Goal: Task Accomplishment & Management: Contribute content

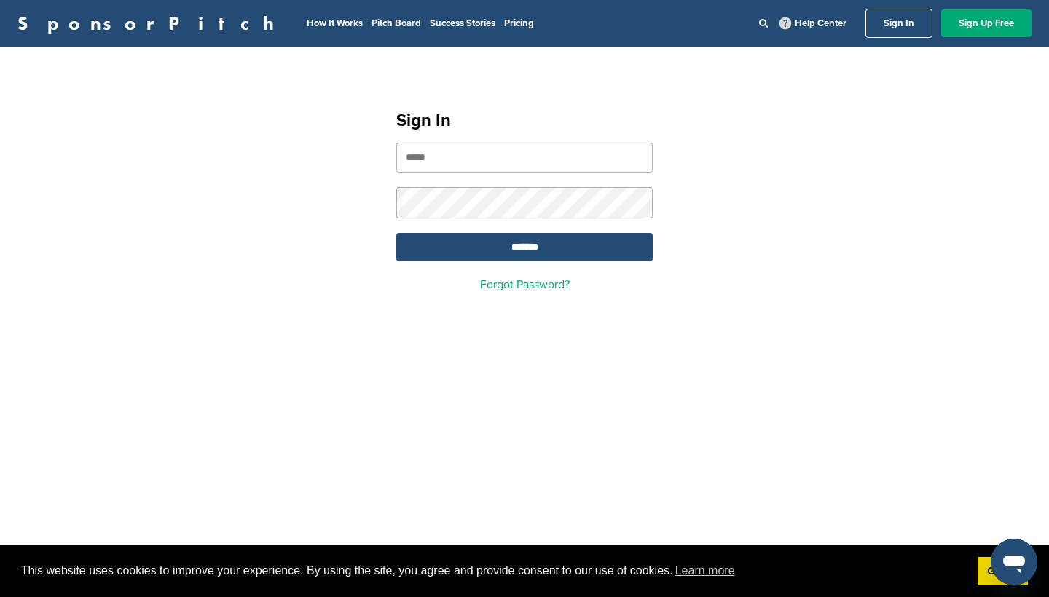
type input "**********"
click at [524, 249] on input "*******" at bounding box center [524, 247] width 256 height 28
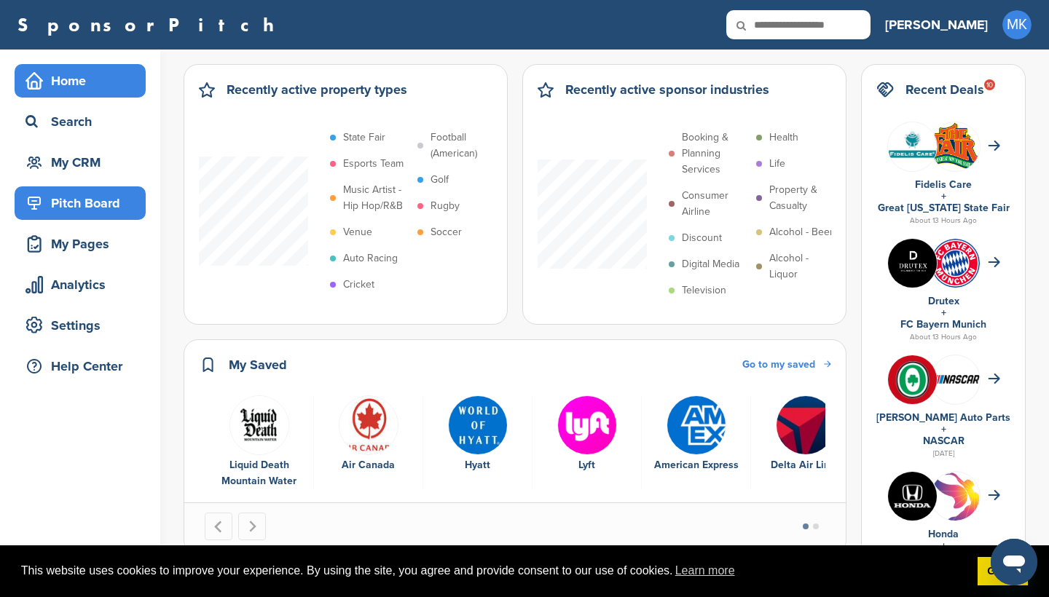
click at [111, 197] on div "Pitch Board" at bounding box center [84, 203] width 124 height 26
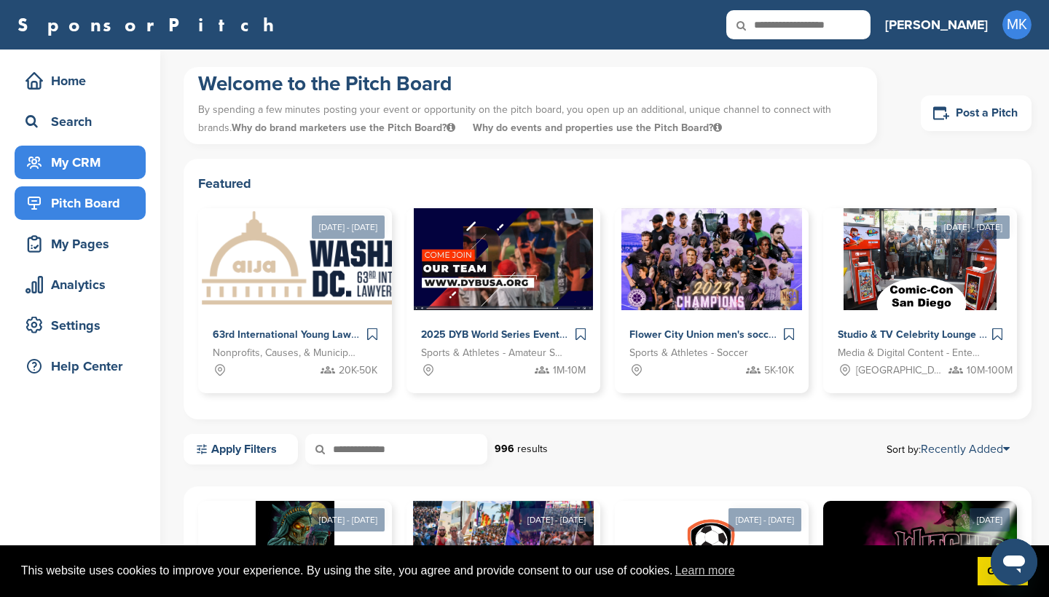
click at [105, 166] on div "My CRM" at bounding box center [84, 162] width 124 height 26
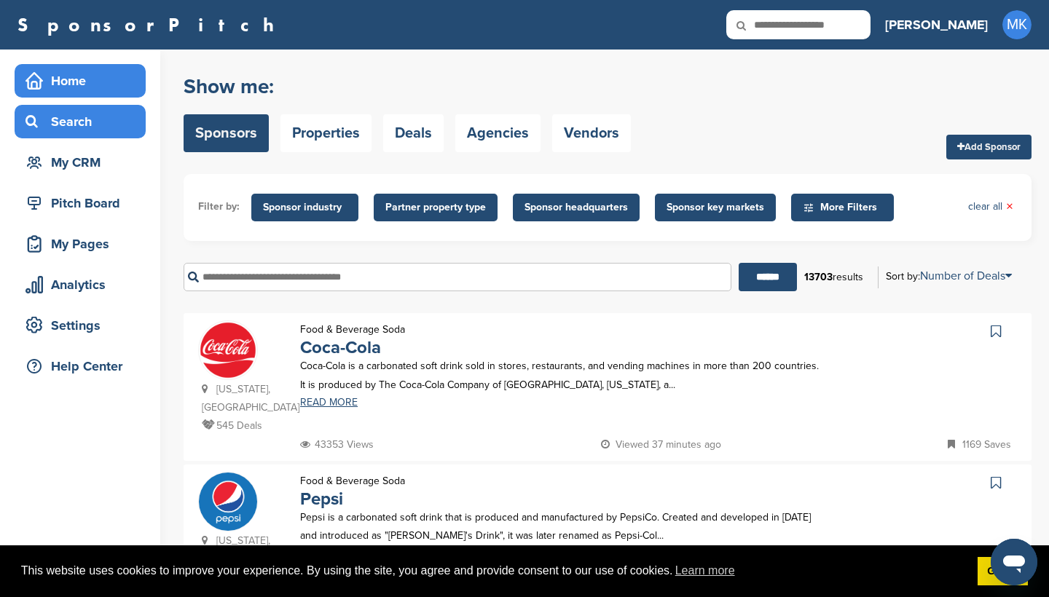
click at [109, 85] on div "Home" at bounding box center [84, 81] width 124 height 26
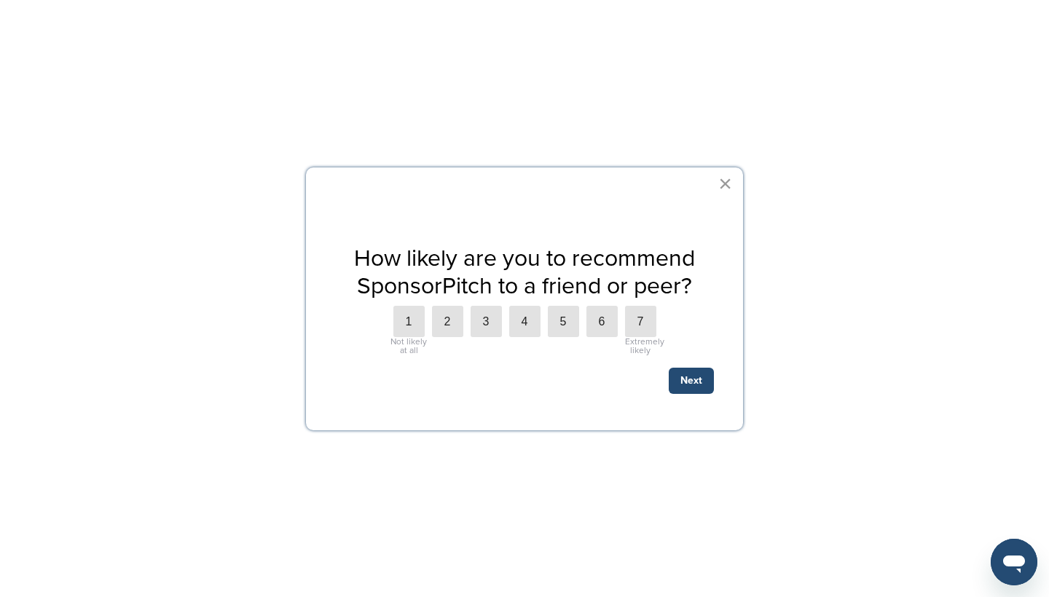
click at [720, 184] on button "×" at bounding box center [725, 183] width 14 height 23
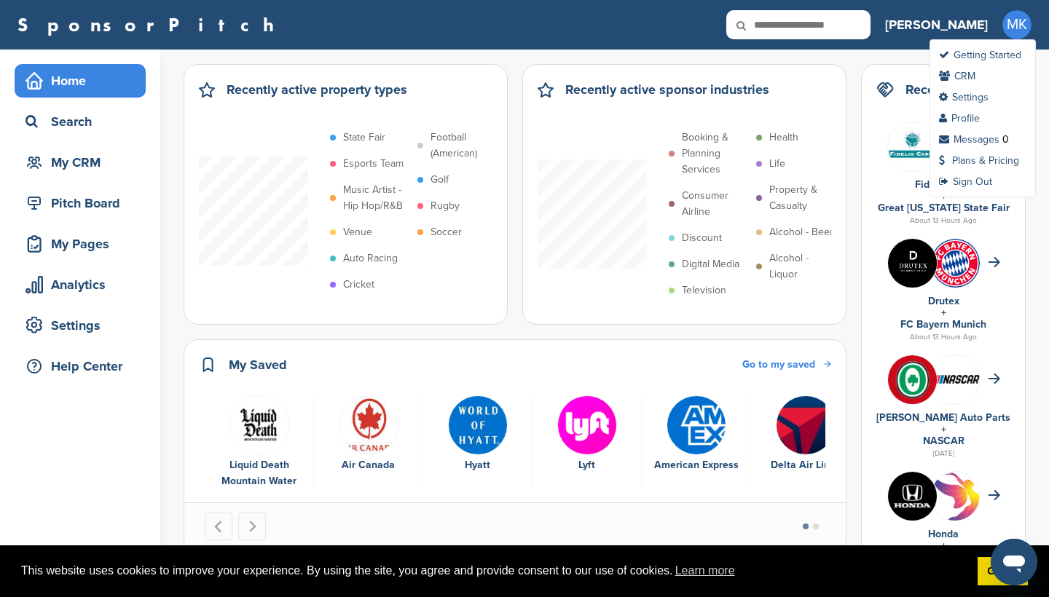
click at [1021, 26] on span "MK" at bounding box center [1016, 24] width 29 height 29
click at [980, 119] on link "Profile" at bounding box center [959, 118] width 41 height 12
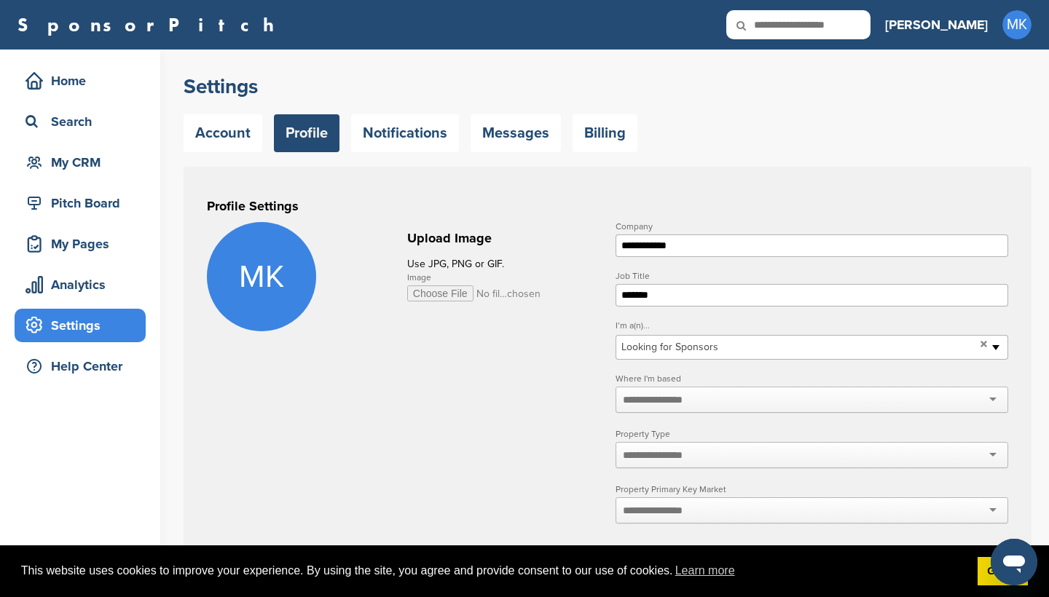
click at [455, 290] on input "Image" at bounding box center [474, 294] width 134 height 16
type input "**********"
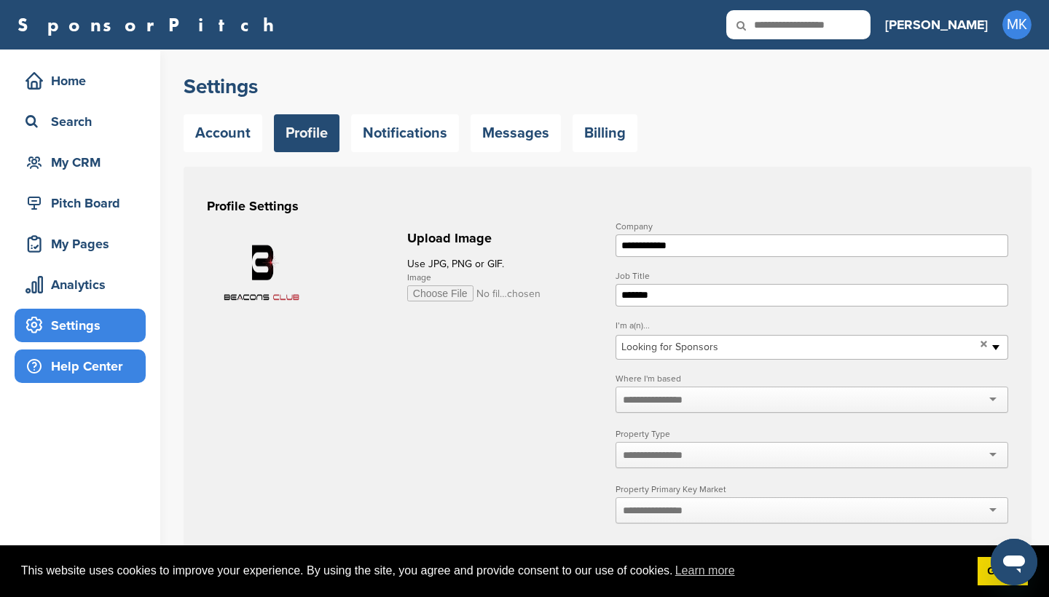
click at [125, 368] on div "Help Center" at bounding box center [84, 366] width 124 height 26
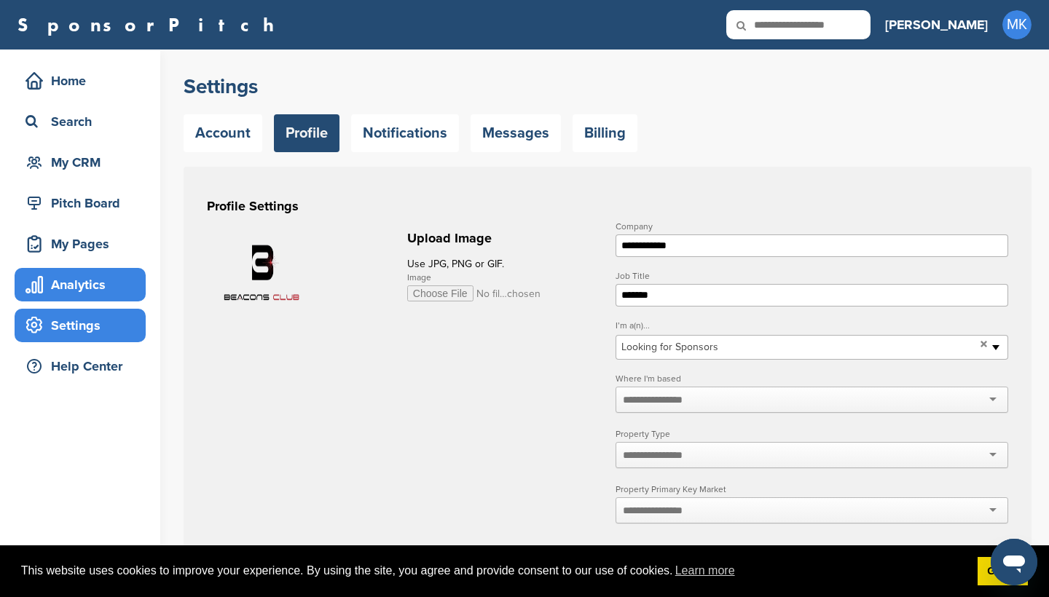
click at [124, 283] on div "Analytics" at bounding box center [84, 285] width 124 height 26
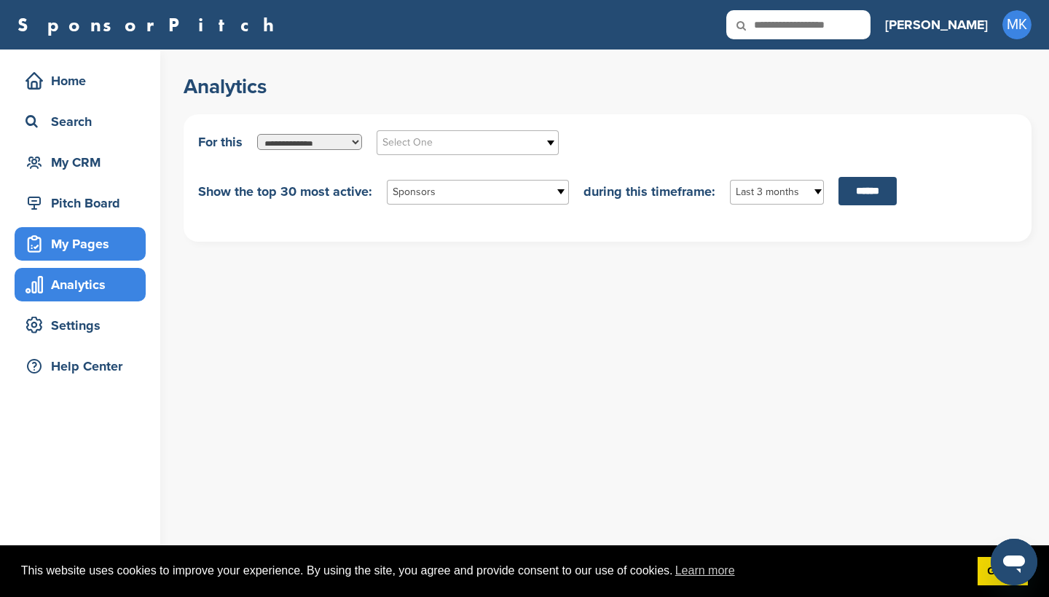
click at [116, 255] on div "My Pages" at bounding box center [84, 244] width 124 height 26
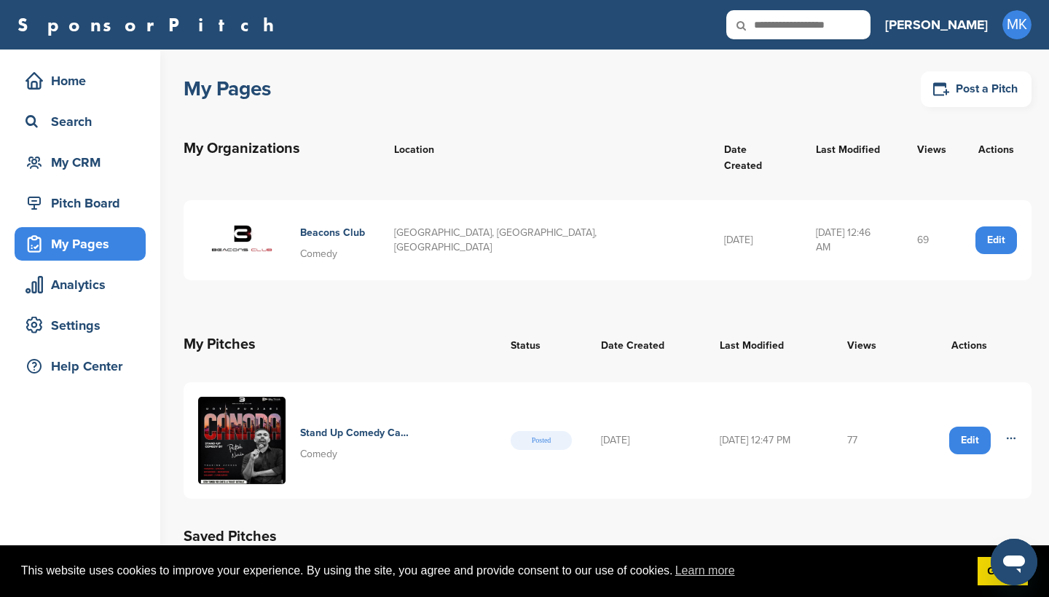
click at [1011, 433] on icon at bounding box center [1011, 439] width 12 height 12
click at [996, 463] on span "Delete" at bounding box center [985, 471] width 49 height 16
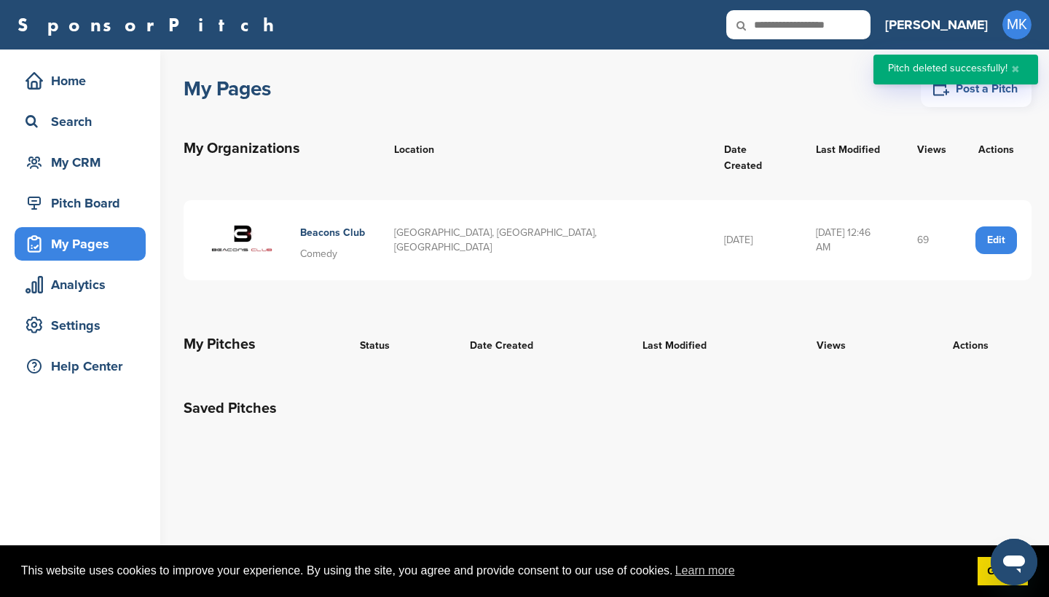
click at [986, 97] on link "Post a Pitch" at bounding box center [976, 89] width 111 height 36
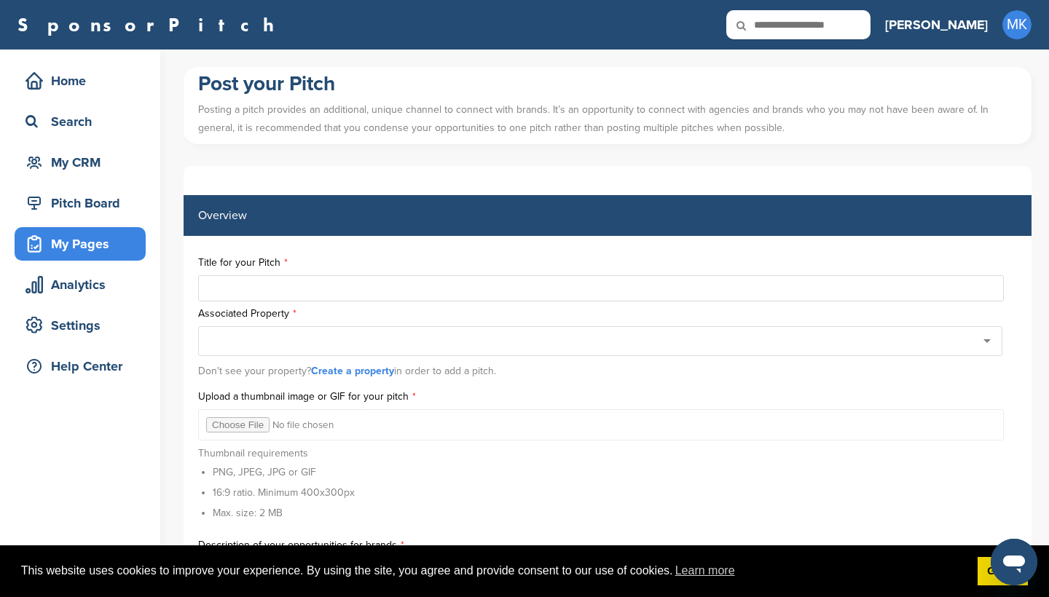
click at [995, 333] on div at bounding box center [600, 341] width 804 height 30
click at [474, 279] on input "text" at bounding box center [601, 288] width 806 height 26
click at [227, 423] on input "file" at bounding box center [601, 424] width 806 height 31
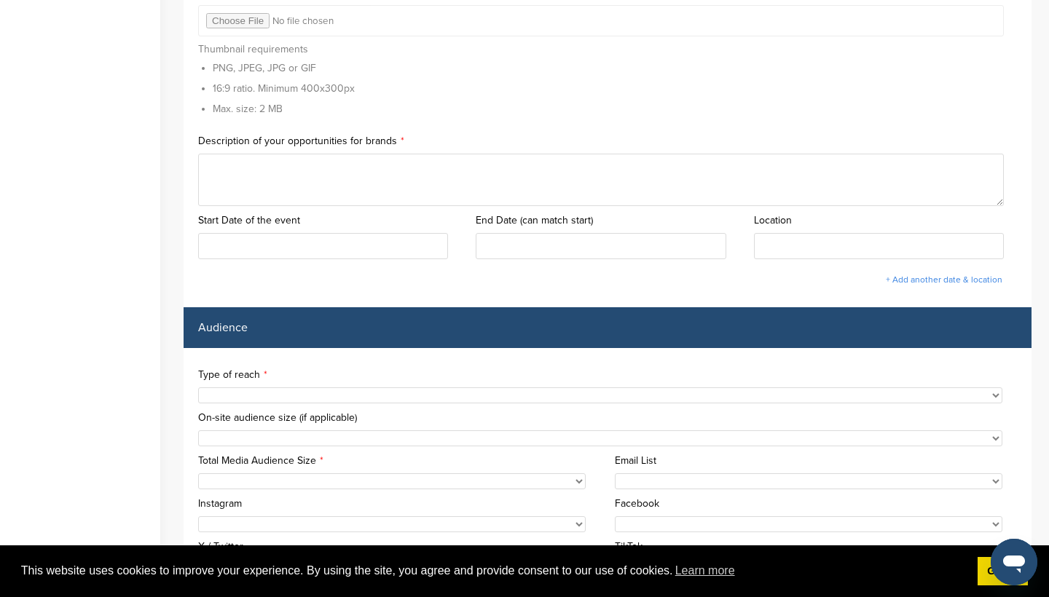
scroll to position [408, 0]
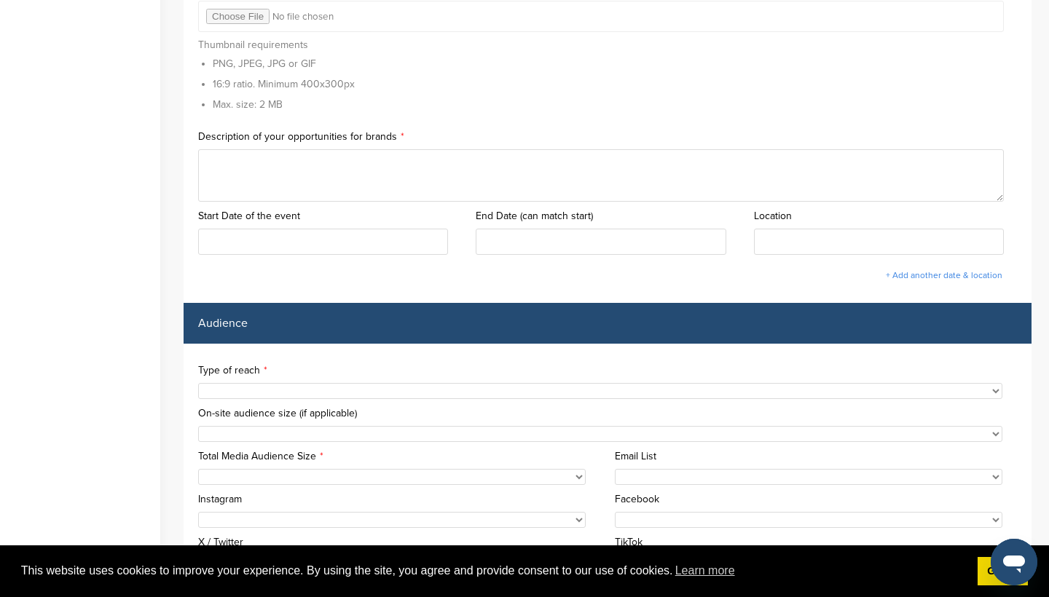
click at [345, 379] on div "**********" at bounding box center [607, 384] width 819 height 36
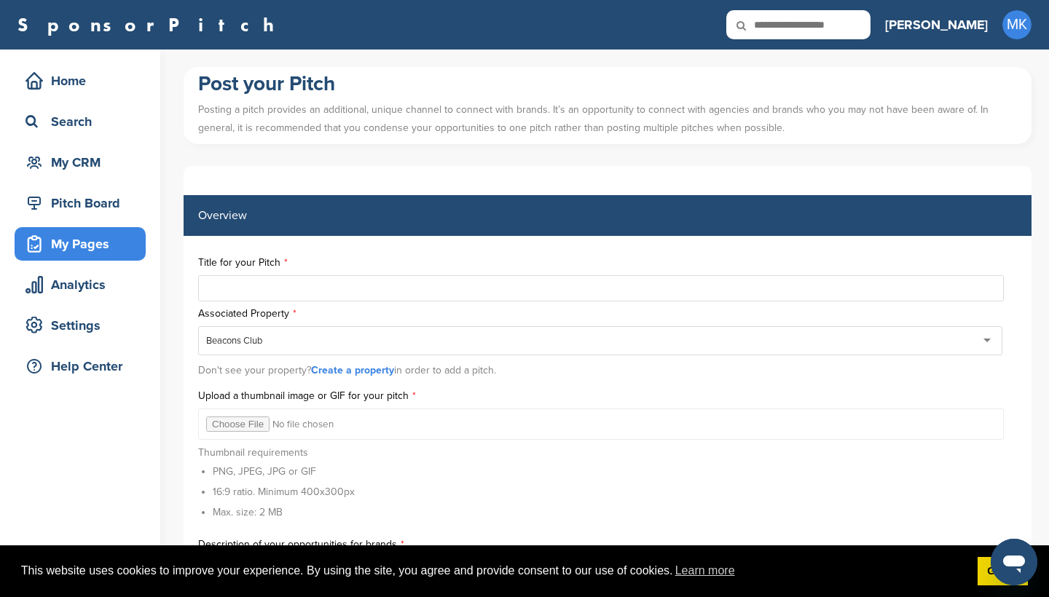
scroll to position [0, 0]
click at [329, 296] on input "text" at bounding box center [601, 288] width 806 height 26
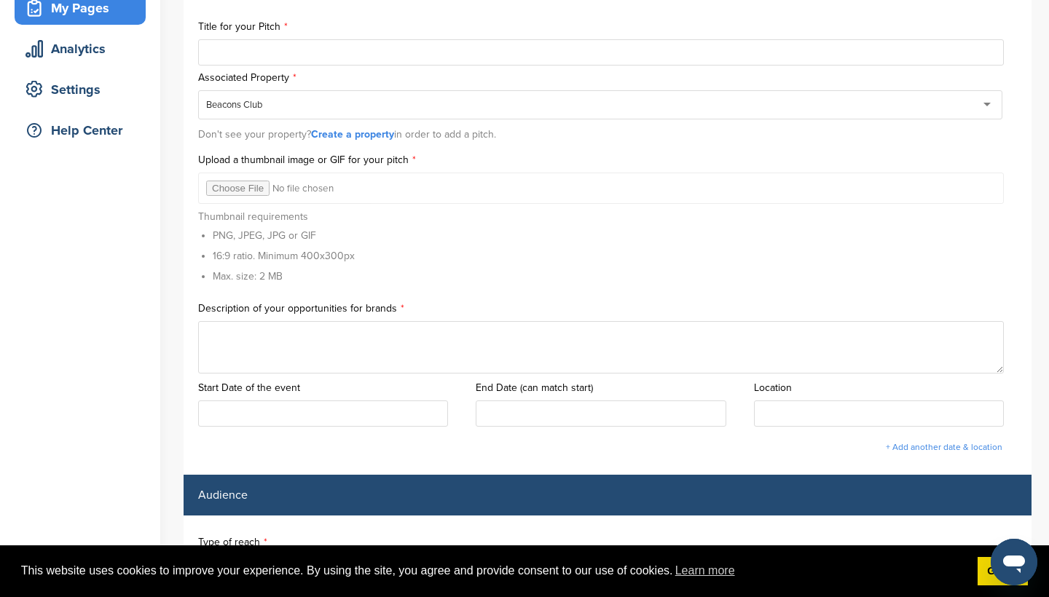
scroll to position [233, 0]
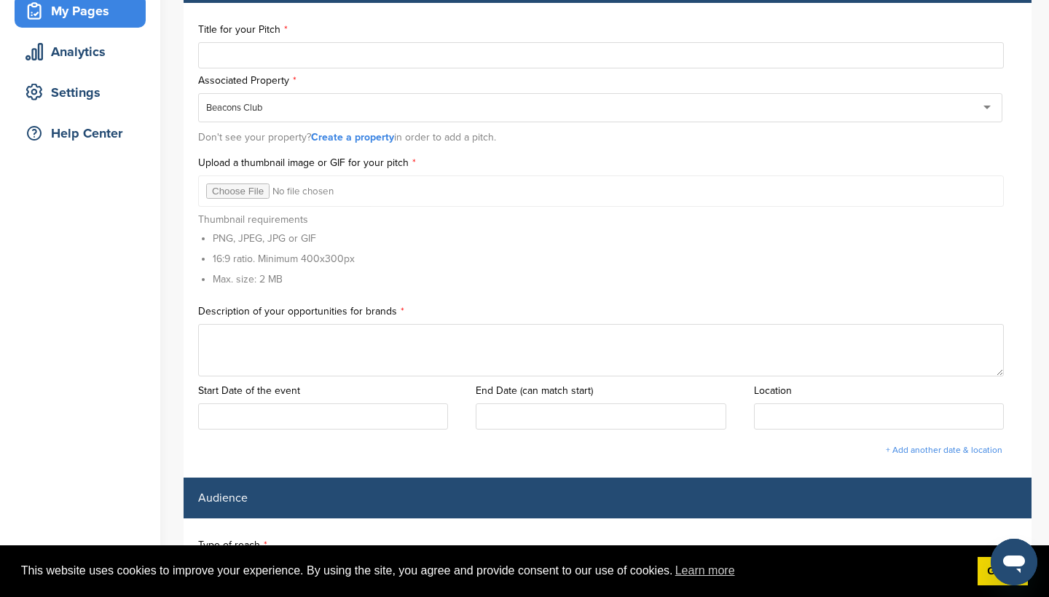
click at [365, 55] on input "text" at bounding box center [601, 55] width 806 height 26
type input "***"
